Goal: Information Seeking & Learning: Check status

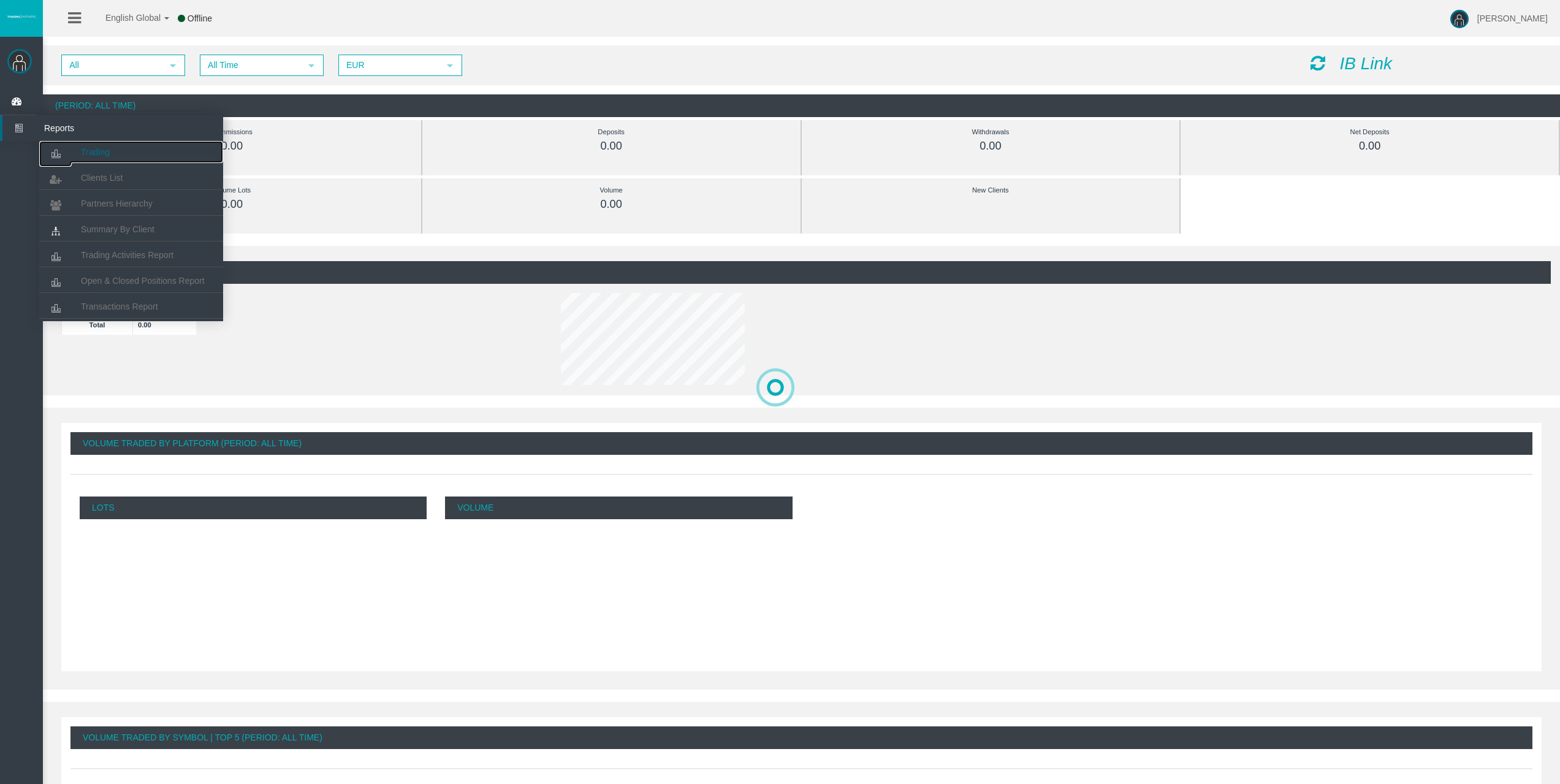
click at [73, 143] on link "Trading" at bounding box center [131, 152] width 184 height 22
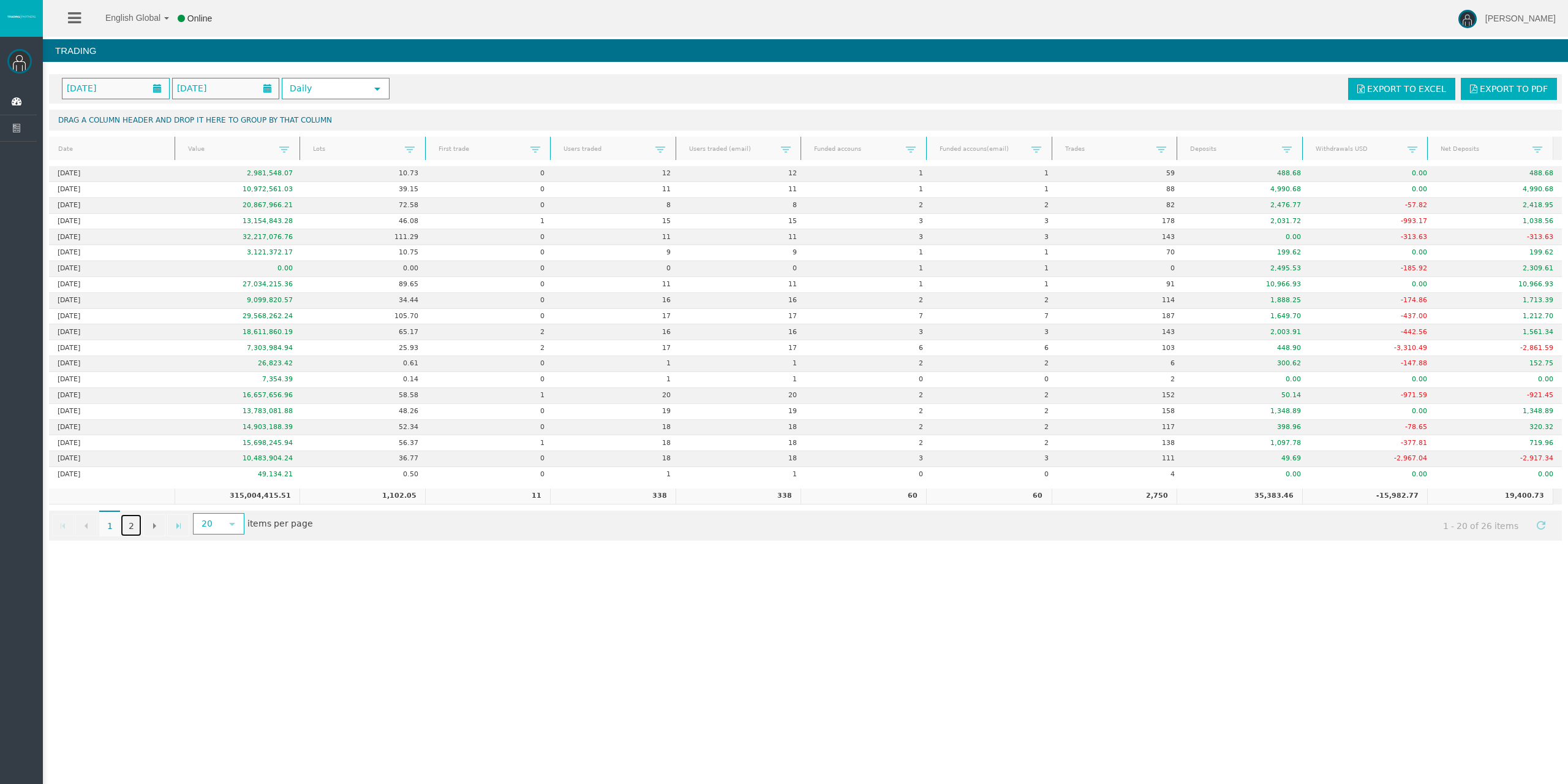
click at [128, 523] on link "2" at bounding box center [131, 525] width 21 height 22
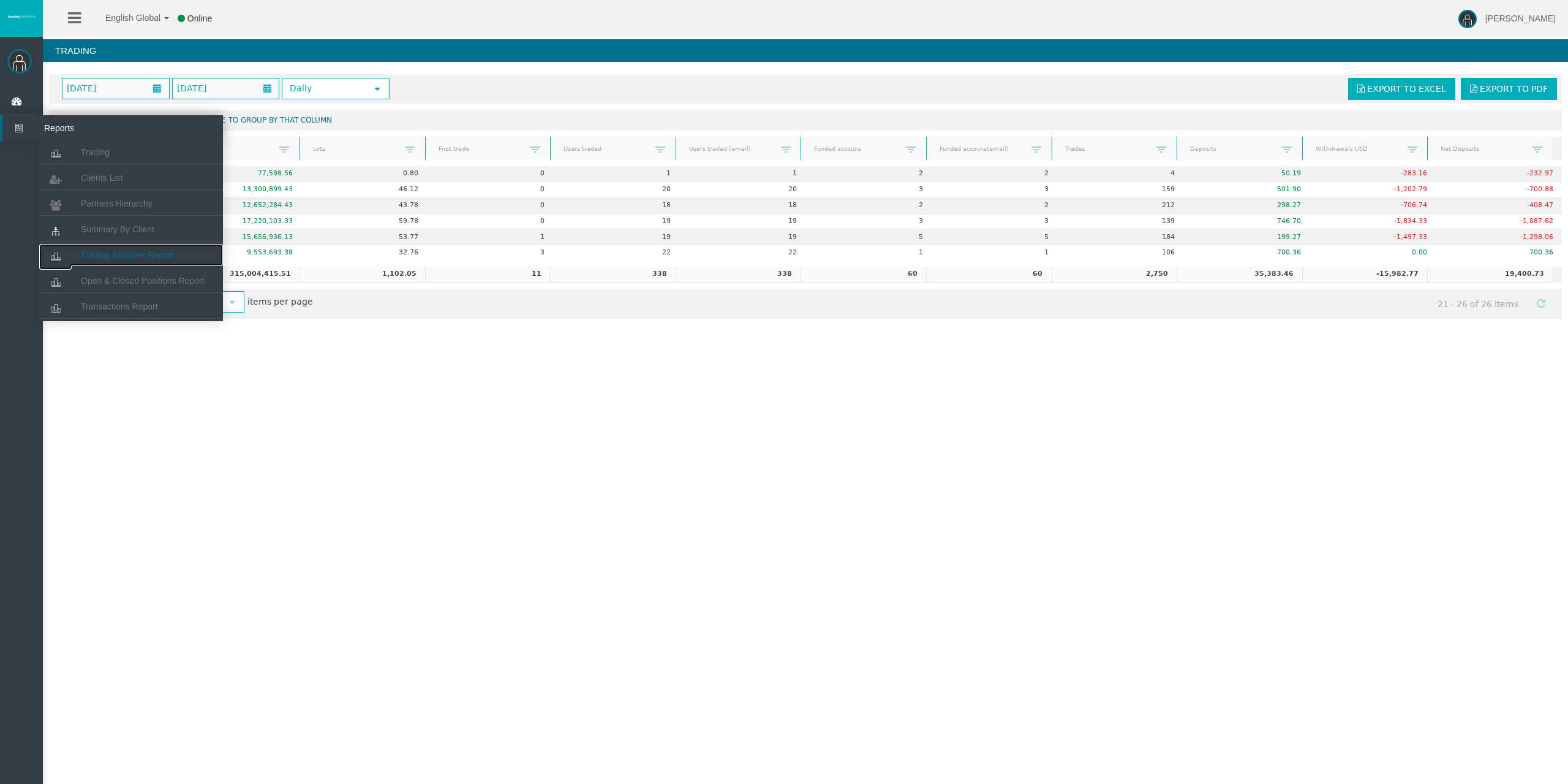
click at [121, 260] on link "Trading Activities Report" at bounding box center [131, 255] width 184 height 22
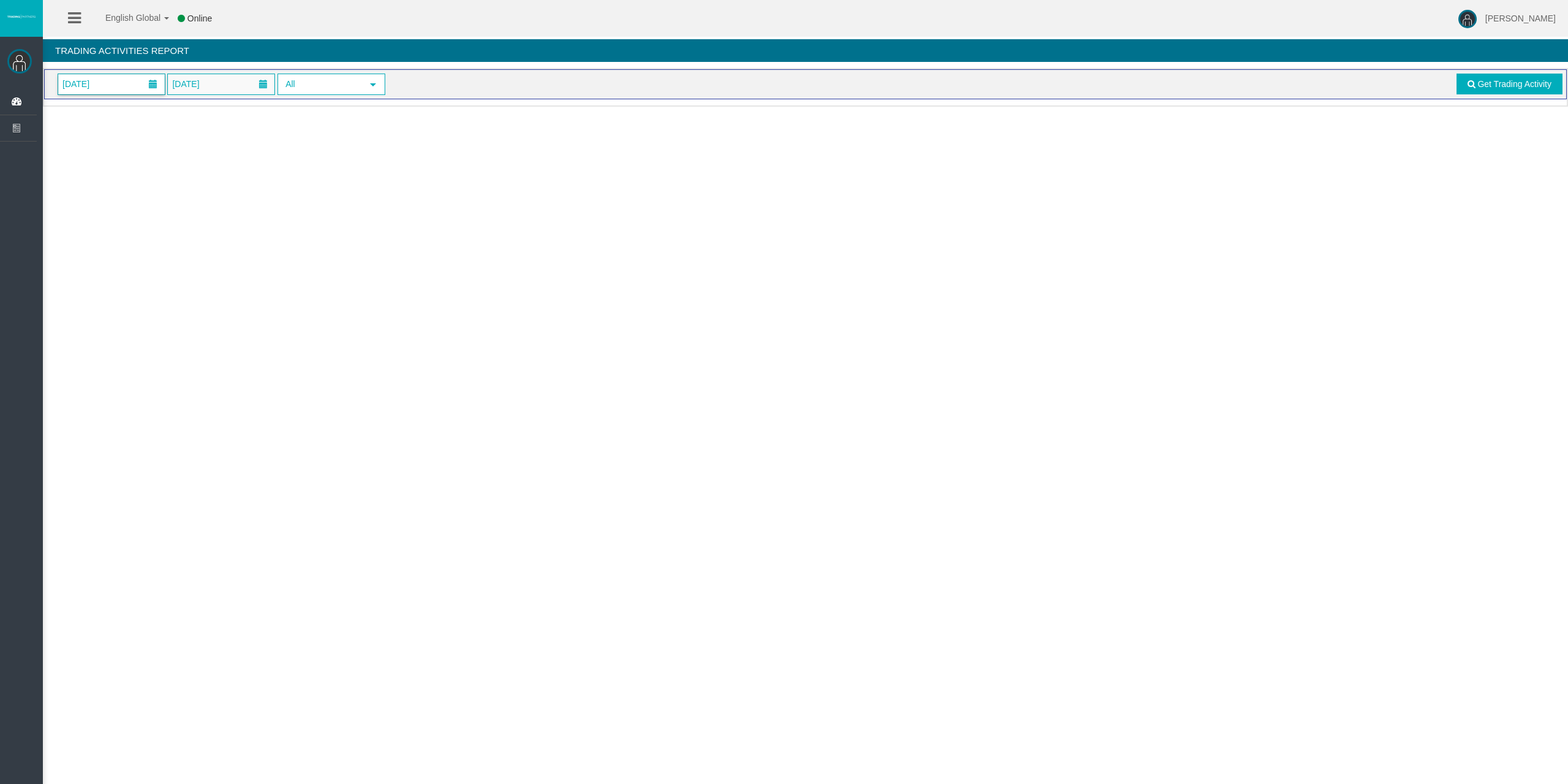
click at [93, 81] on span "[DATE]" at bounding box center [76, 84] width 34 height 17
click at [181, 250] on link "29" at bounding box center [185, 249] width 23 height 22
click at [1468, 81] on span at bounding box center [1471, 84] width 8 height 8
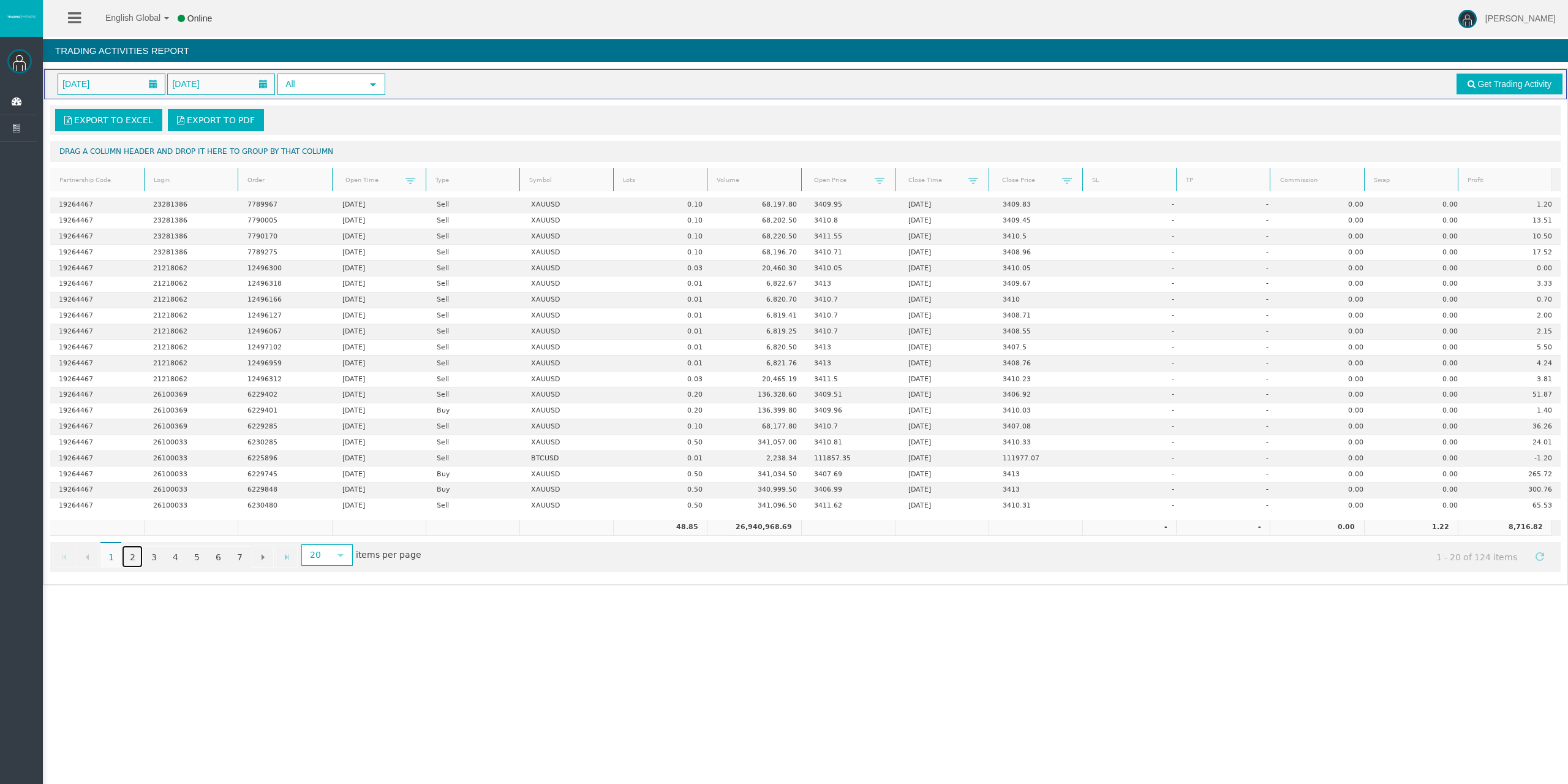
click at [128, 554] on link "2" at bounding box center [132, 557] width 21 height 22
click at [152, 553] on link "3" at bounding box center [154, 557] width 21 height 22
click at [177, 595] on div "English Global 简体中文 English Global 日本語 한국어 Online [PERSON_NAME] Help Log Out [P…" at bounding box center [784, 392] width 1568 height 784
click at [176, 560] on link "4" at bounding box center [175, 557] width 21 height 22
click at [203, 555] on link "5" at bounding box center [196, 557] width 21 height 22
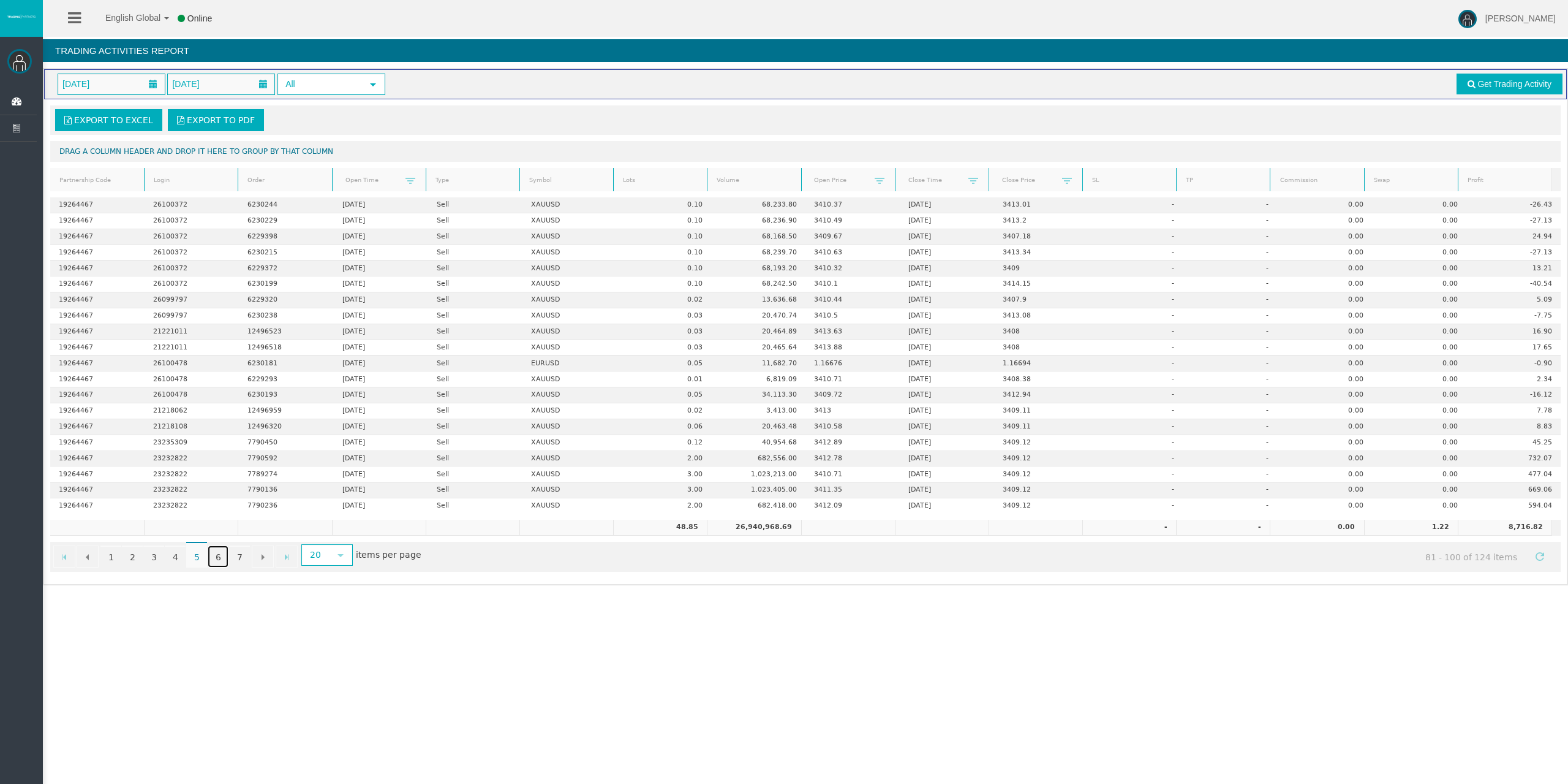
click at [219, 557] on link "6" at bounding box center [217, 557] width 21 height 22
click at [239, 555] on link "7" at bounding box center [239, 557] width 21 height 22
